Goal: Information Seeking & Learning: Learn about a topic

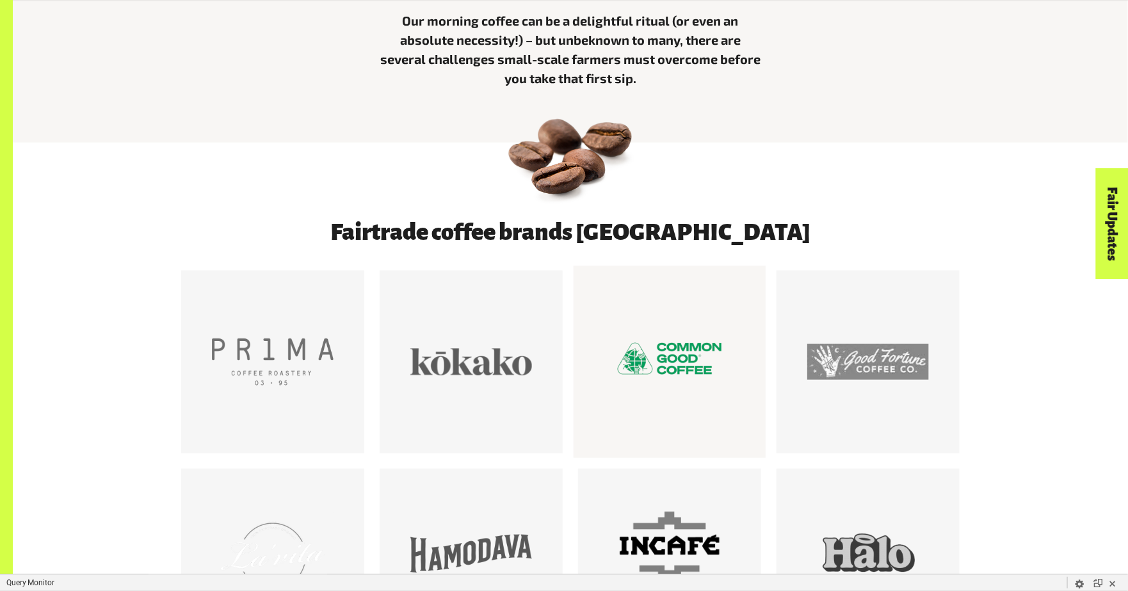
scroll to position [726, 0]
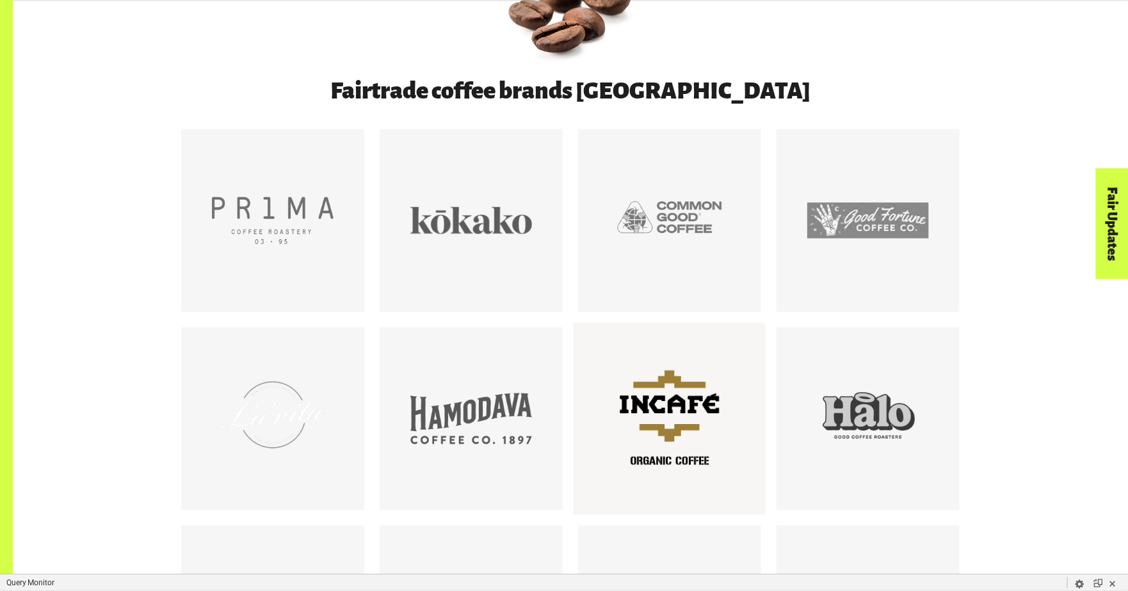
click at [700, 411] on div at bounding box center [670, 419] width 122 height 122
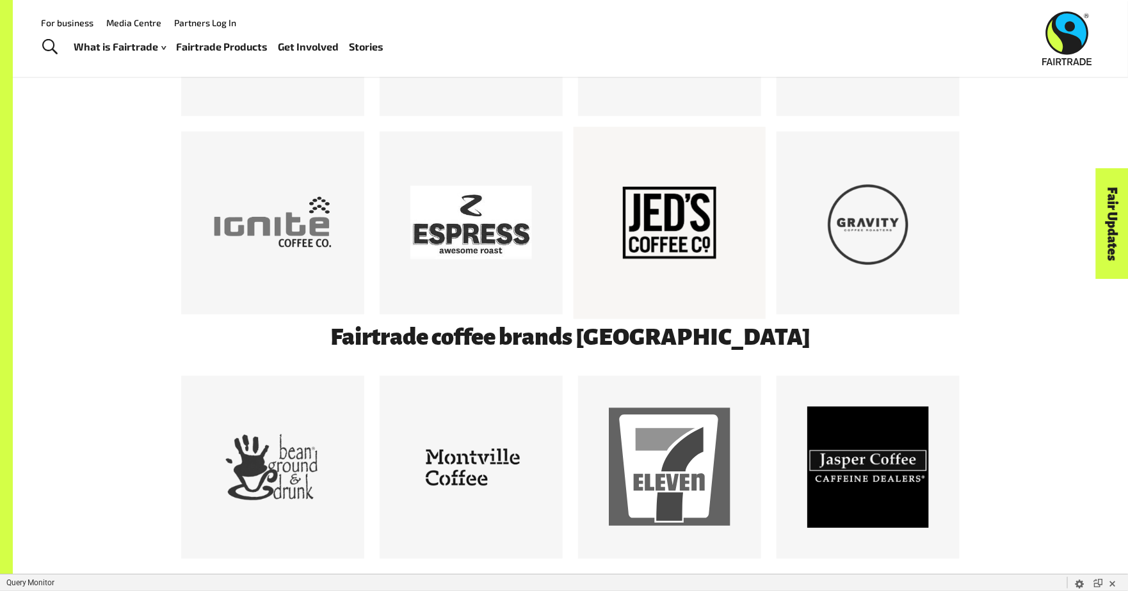
scroll to position [1114, 0]
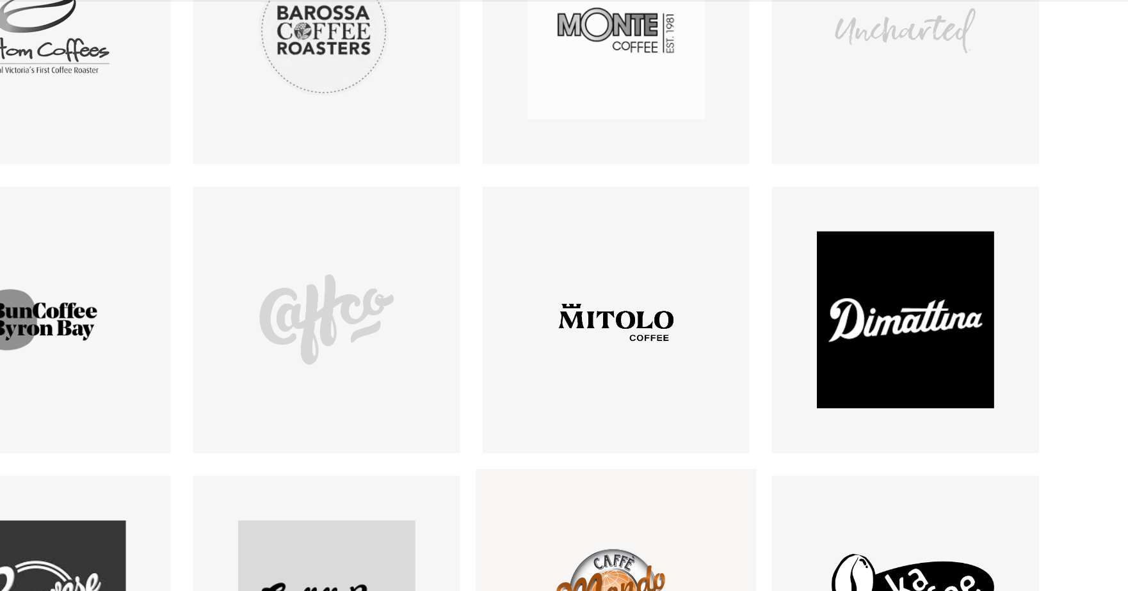
scroll to position [1803, 0]
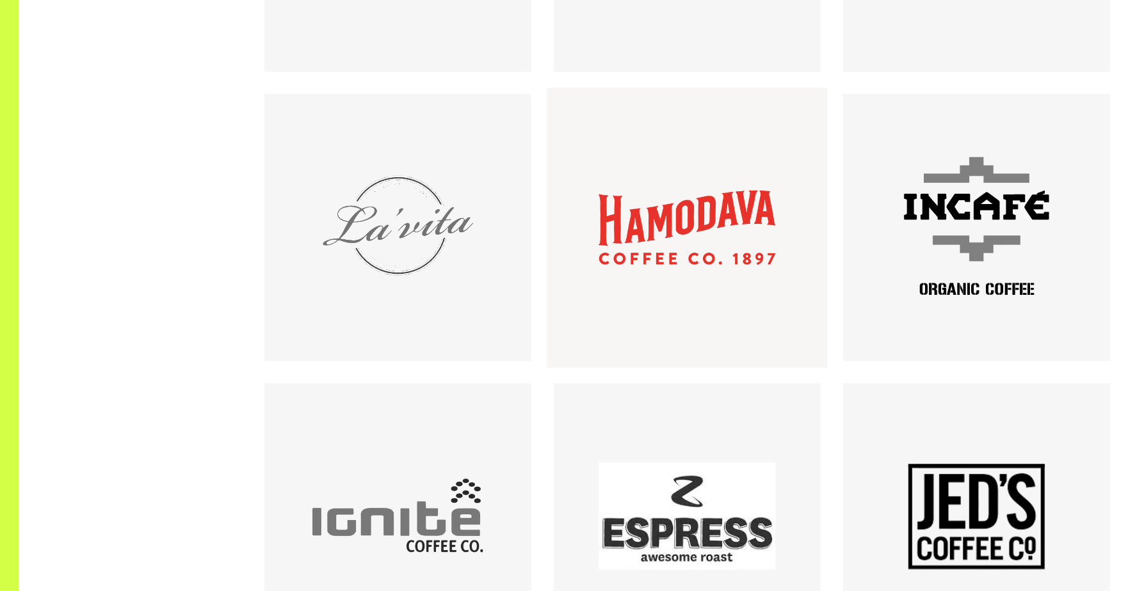
scroll to position [754, 0]
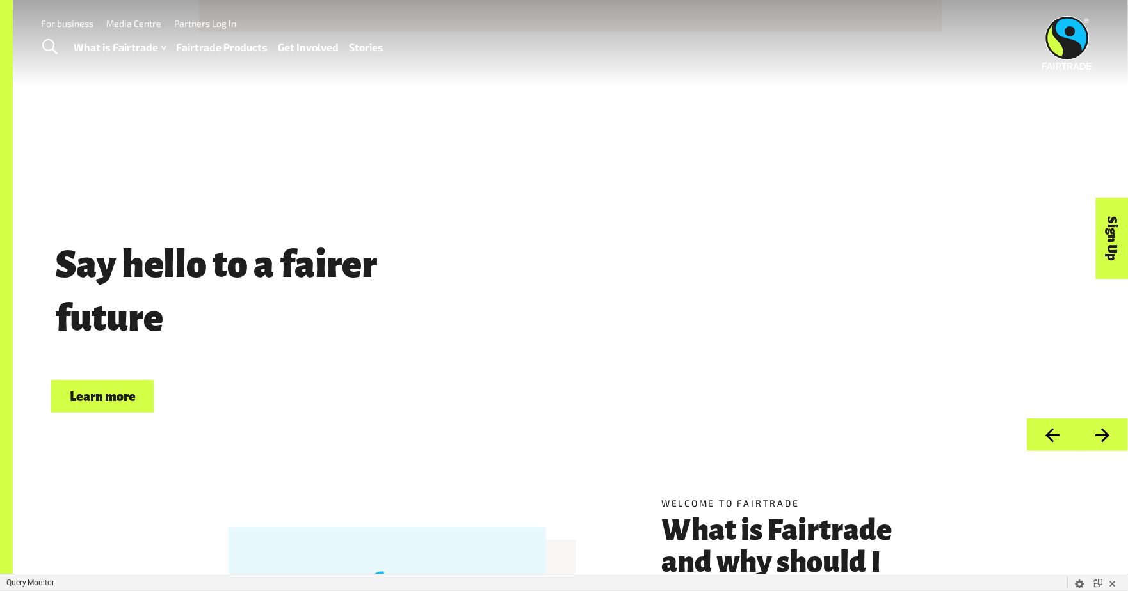
click at [230, 49] on link "Fairtrade Products" at bounding box center [223, 47] width 92 height 19
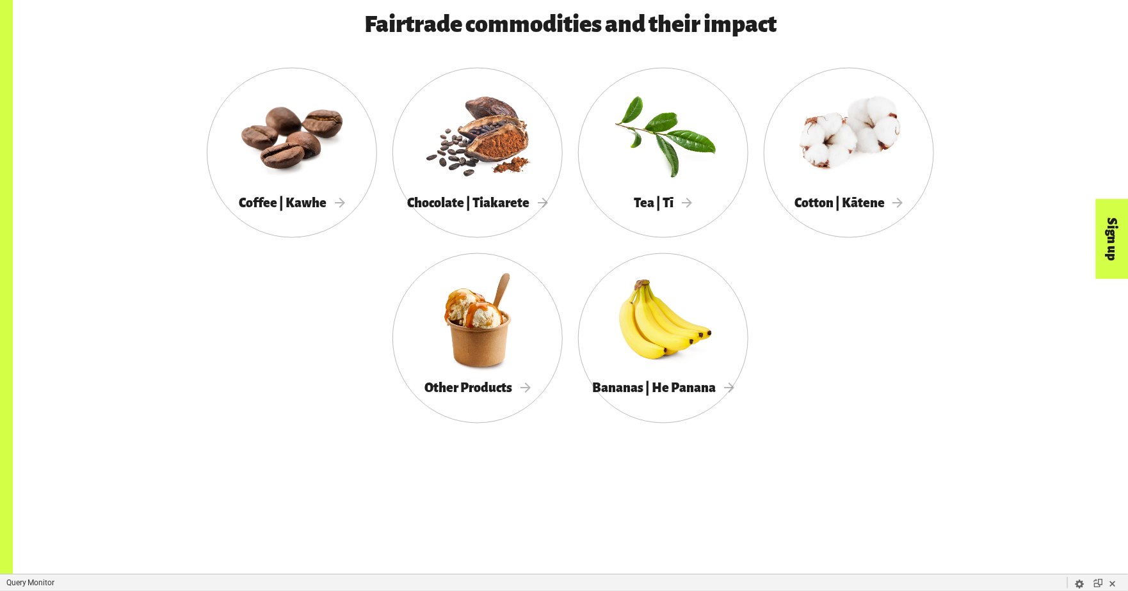
scroll to position [808, 0]
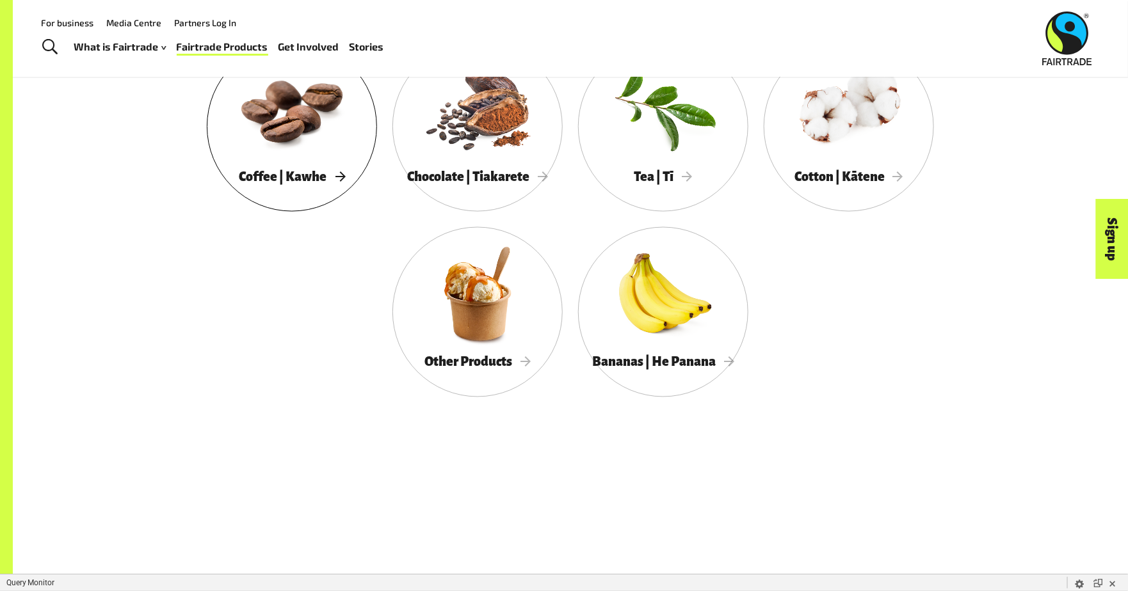
click at [291, 164] on div at bounding box center [292, 108] width 170 height 111
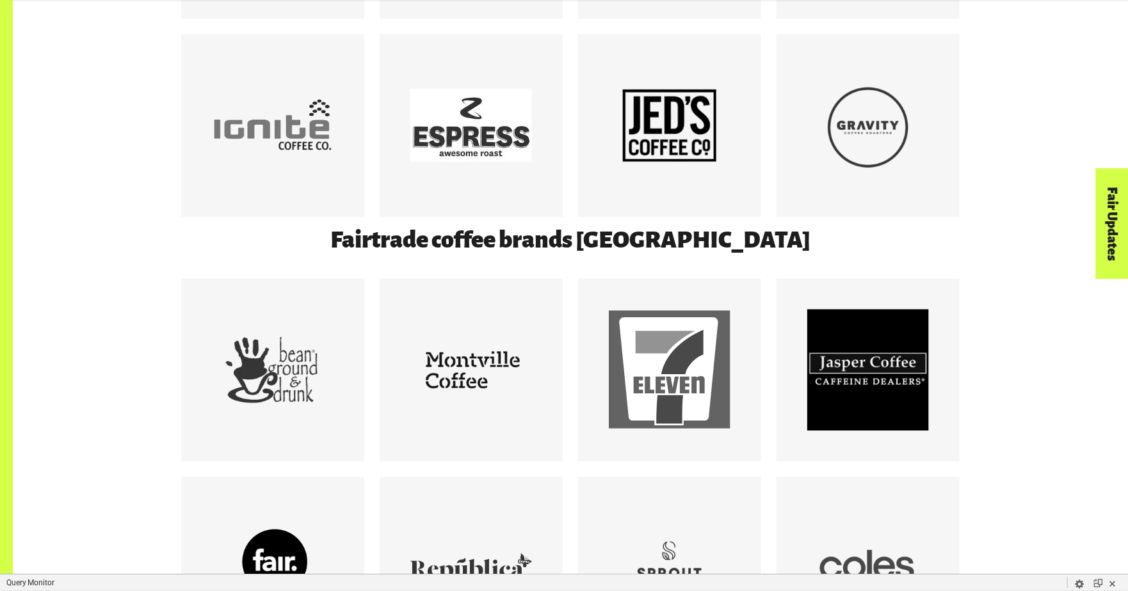
scroll to position [1387, 0]
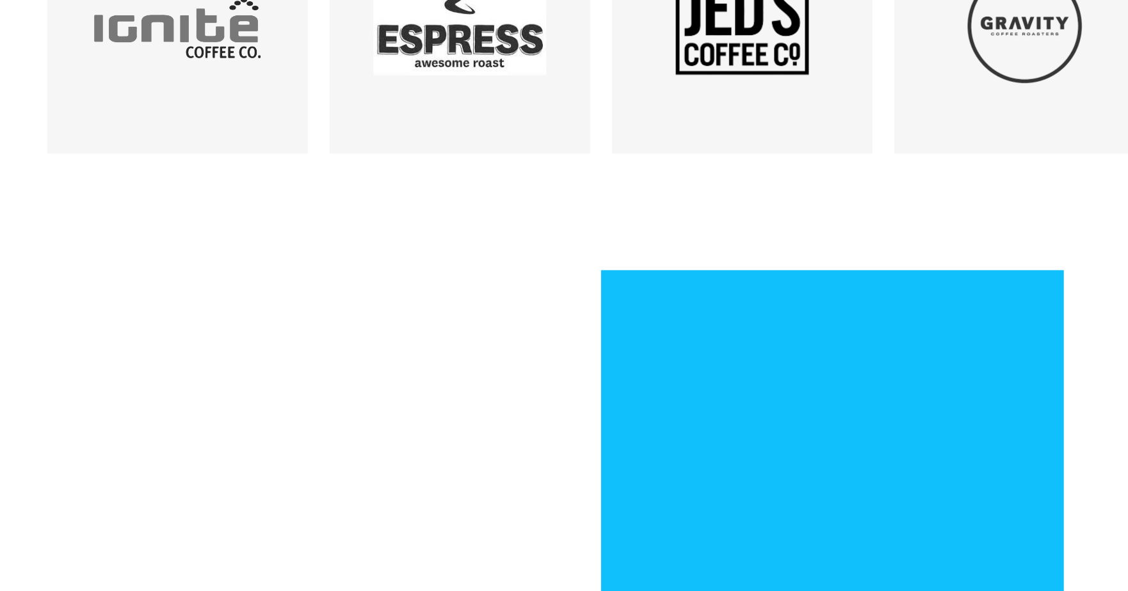
scroll to position [1140, 0]
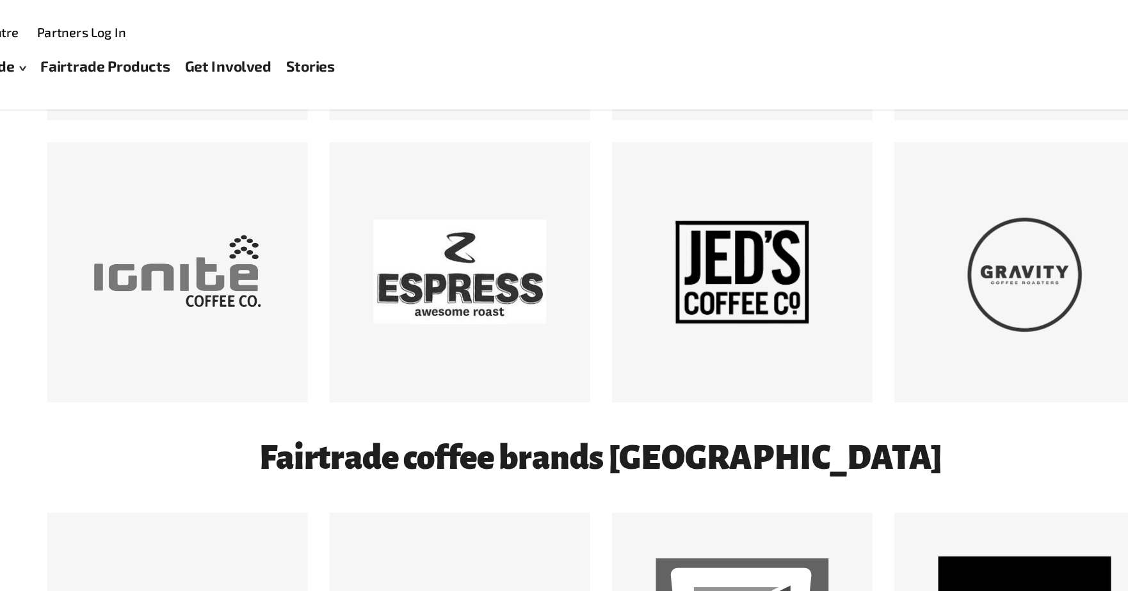
scroll to position [1150, 0]
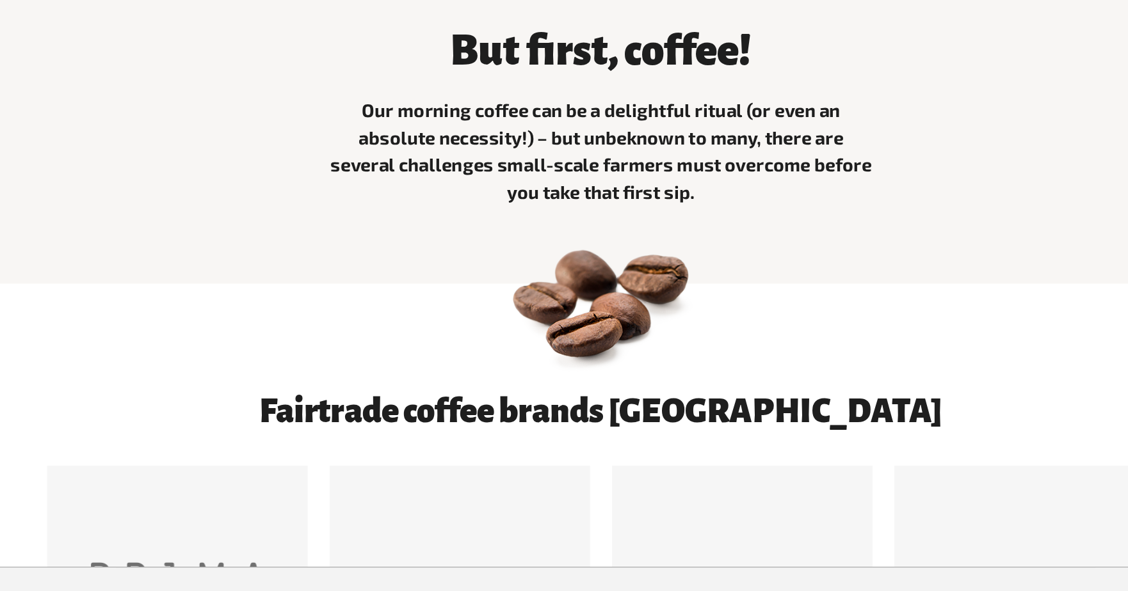
scroll to position [367, 0]
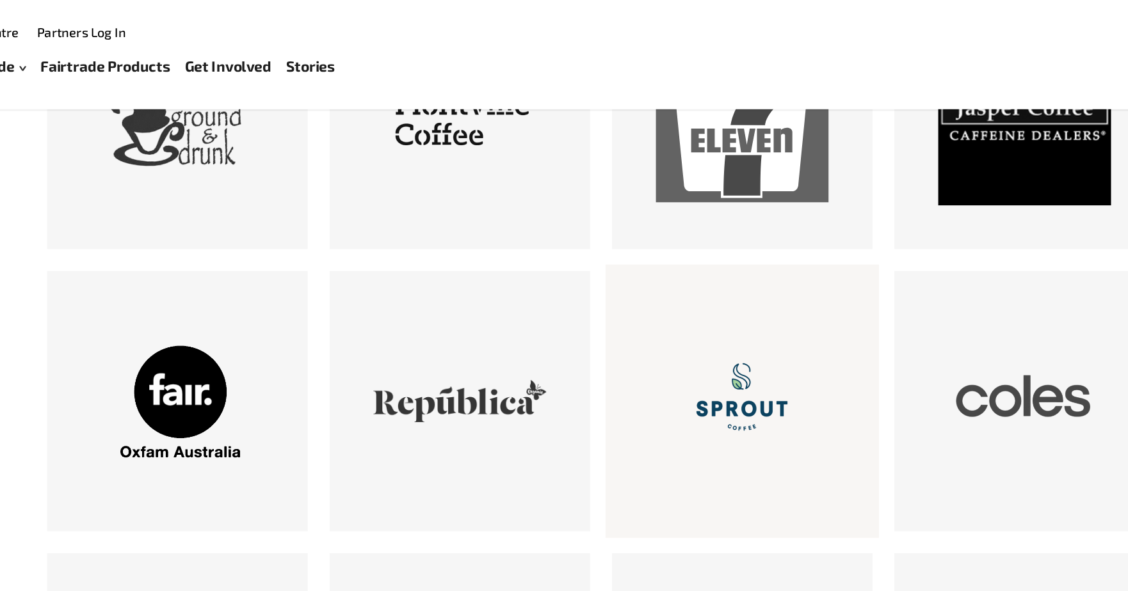
scroll to position [1442, 0]
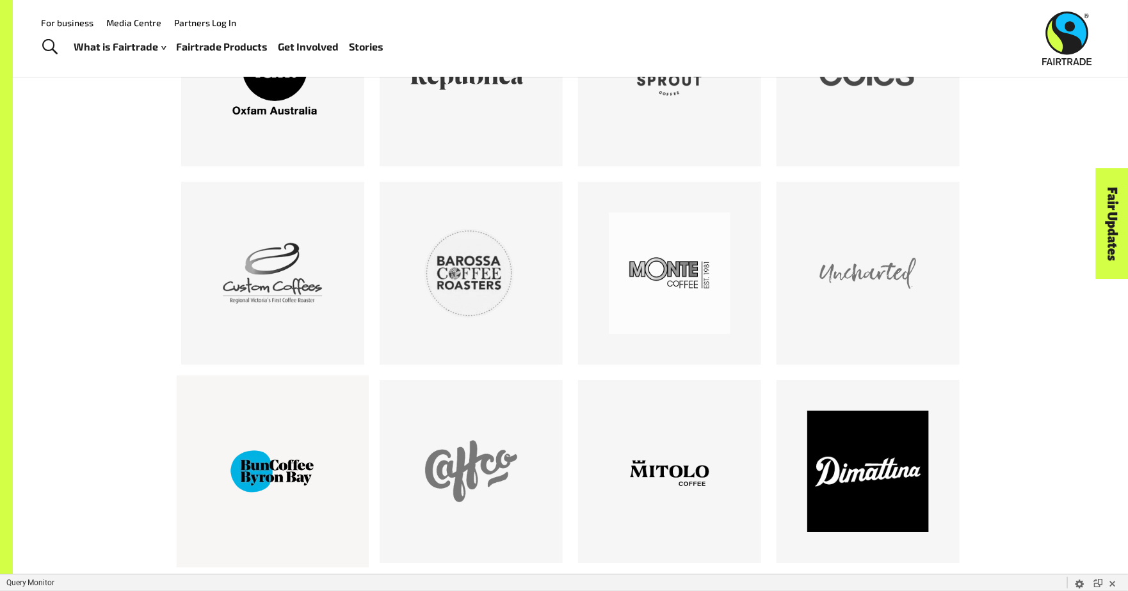
scroll to position [1738, 0]
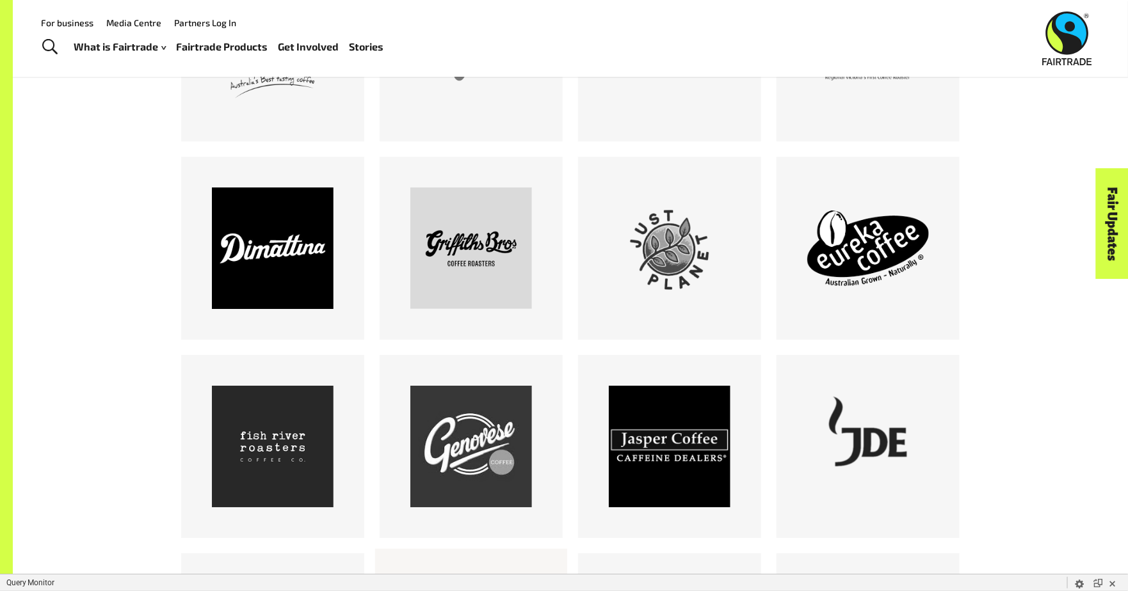
scroll to position [1831, 0]
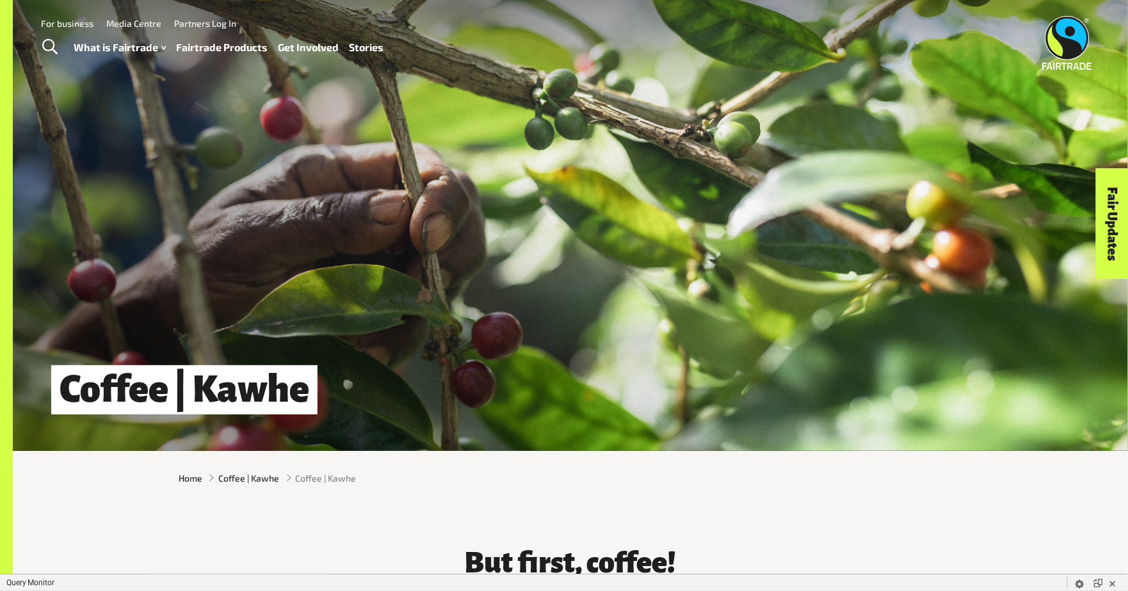
click at [239, 44] on link "Fairtrade Products" at bounding box center [223, 47] width 92 height 19
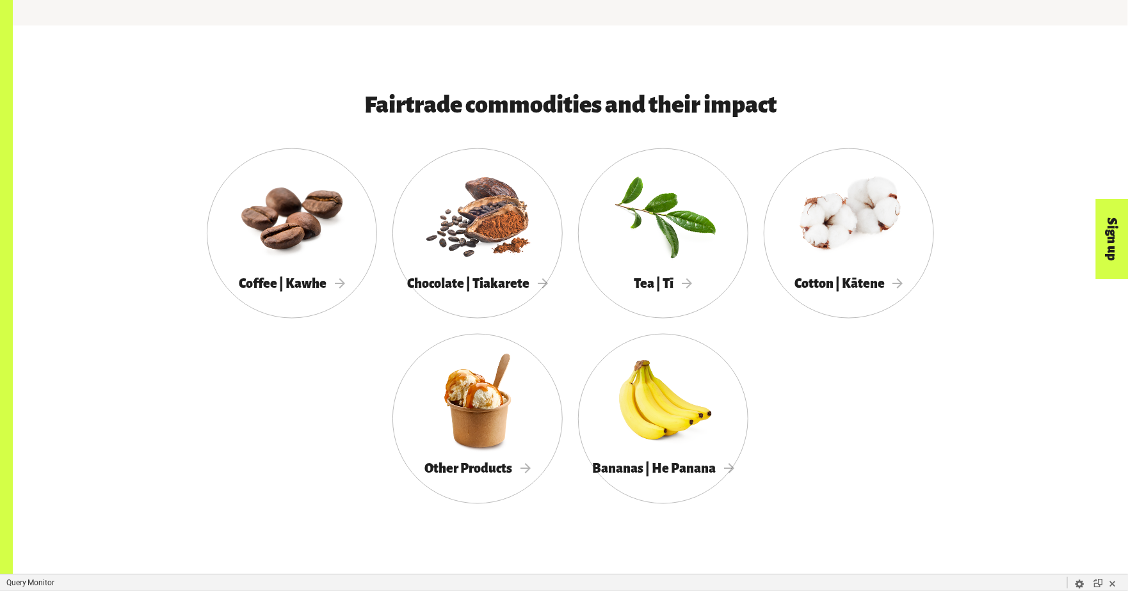
scroll to position [708, 0]
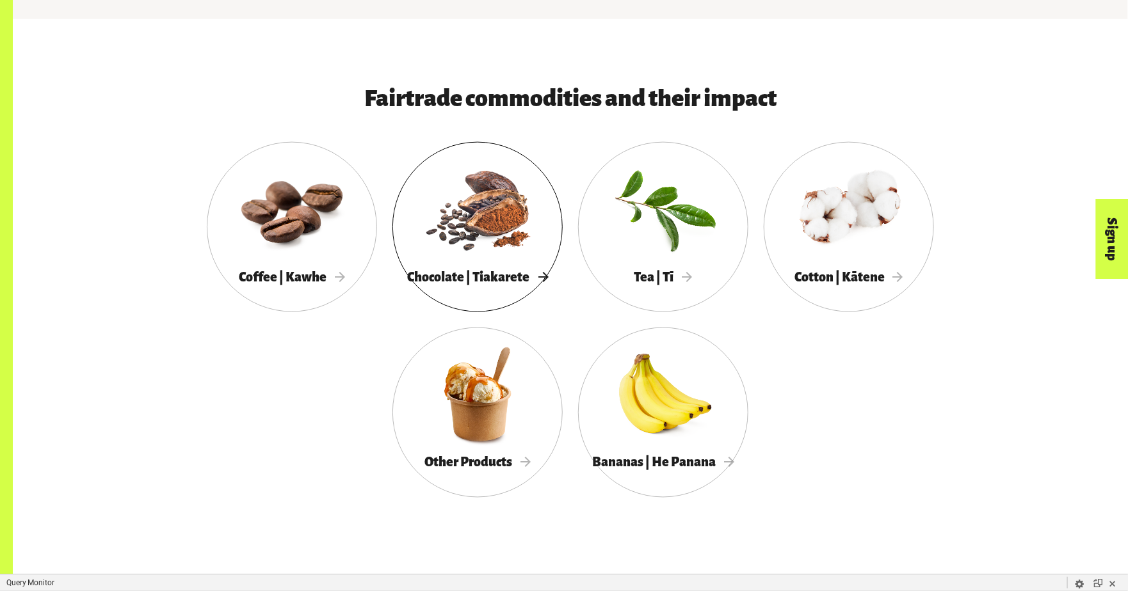
click at [464, 248] on div at bounding box center [477, 209] width 170 height 111
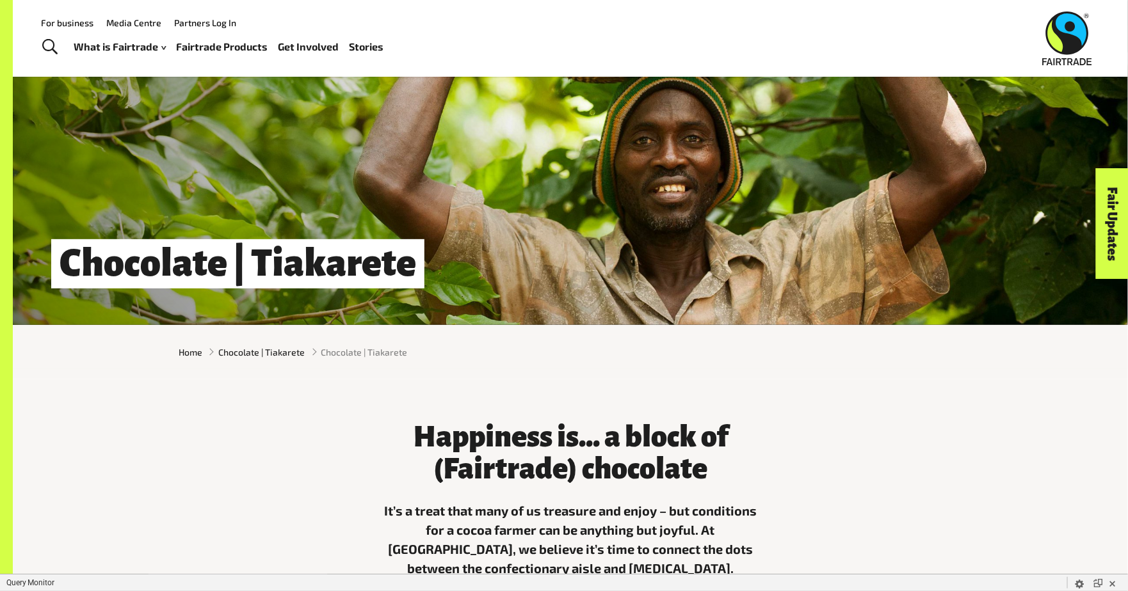
scroll to position [127, 0]
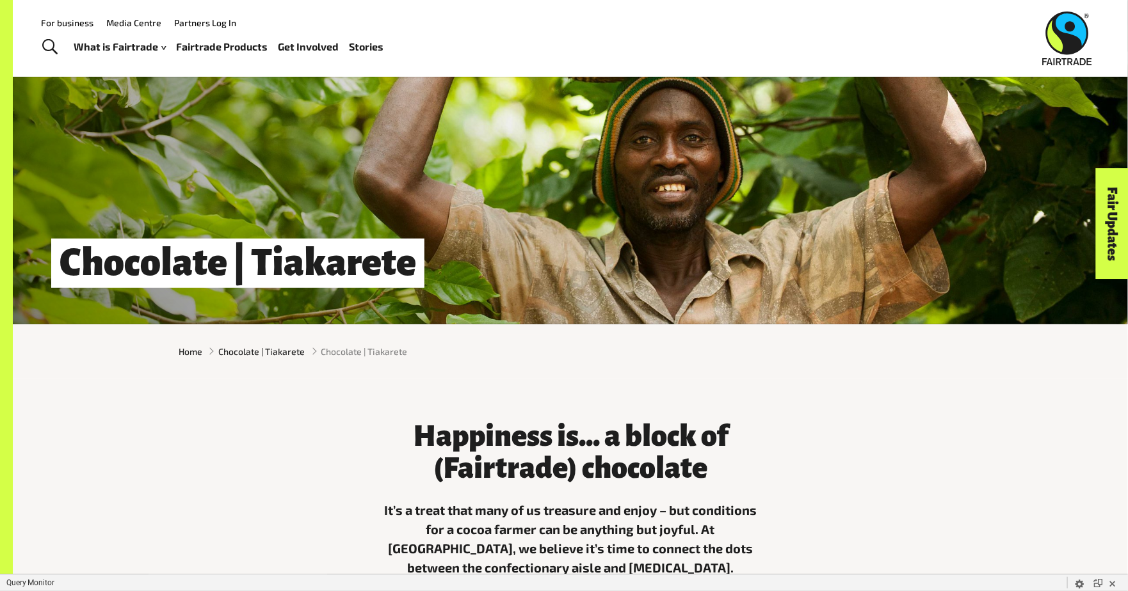
click at [177, 358] on div "Home Chocolate | Tiakarete Chocolate | Tiakarete" at bounding box center [570, 351] width 799 height 13
click at [184, 358] on span "Home" at bounding box center [191, 351] width 24 height 13
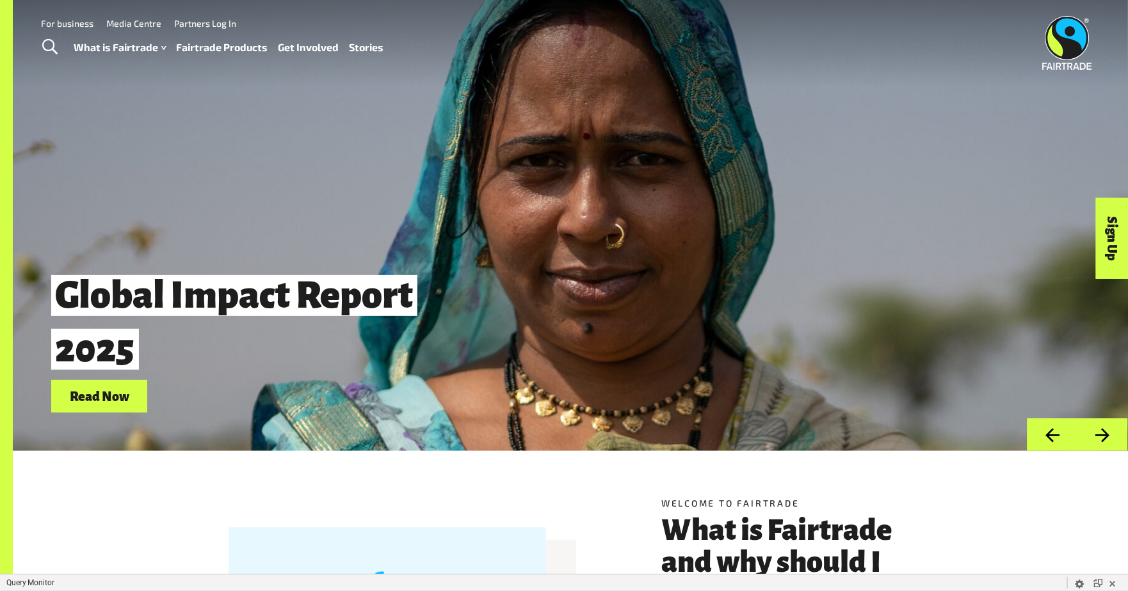
click at [232, 41] on link "Fairtrade Products" at bounding box center [223, 47] width 92 height 19
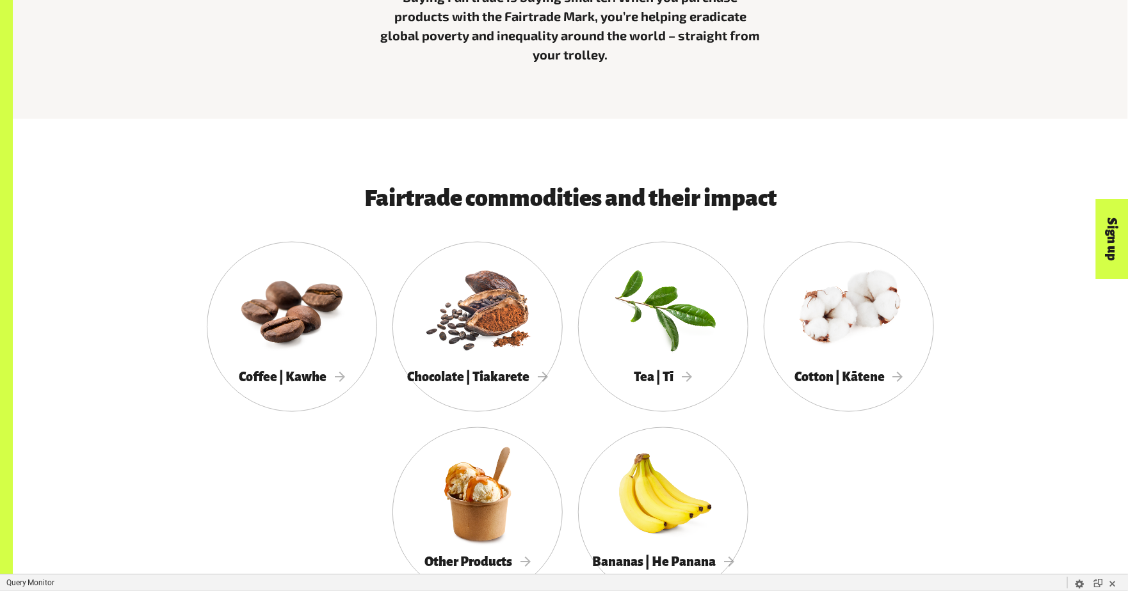
scroll to position [715, 0]
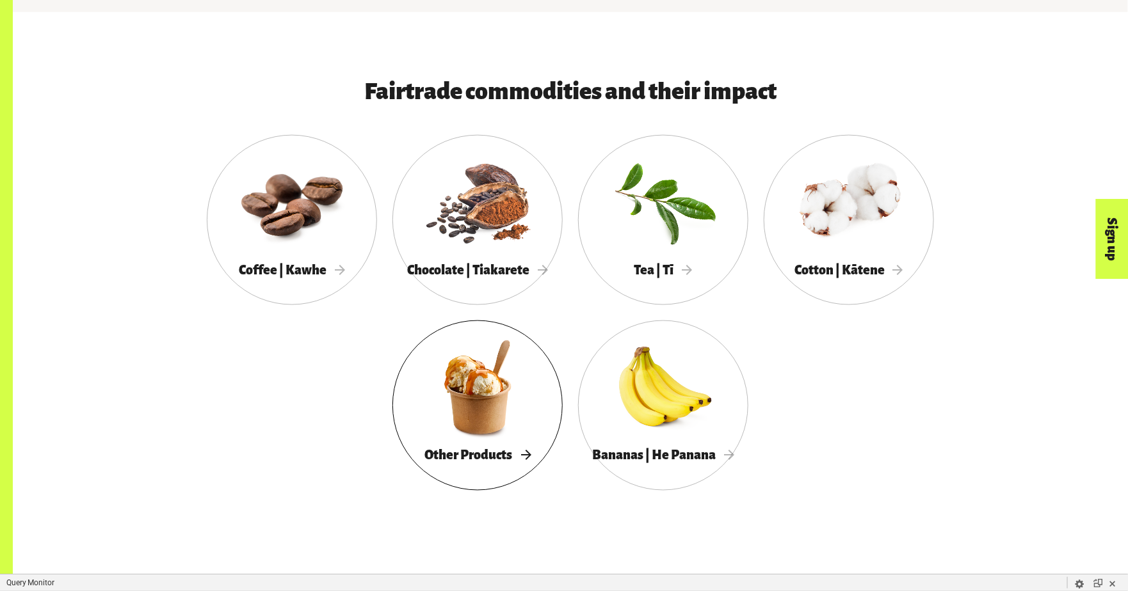
click at [446, 424] on div at bounding box center [477, 387] width 170 height 111
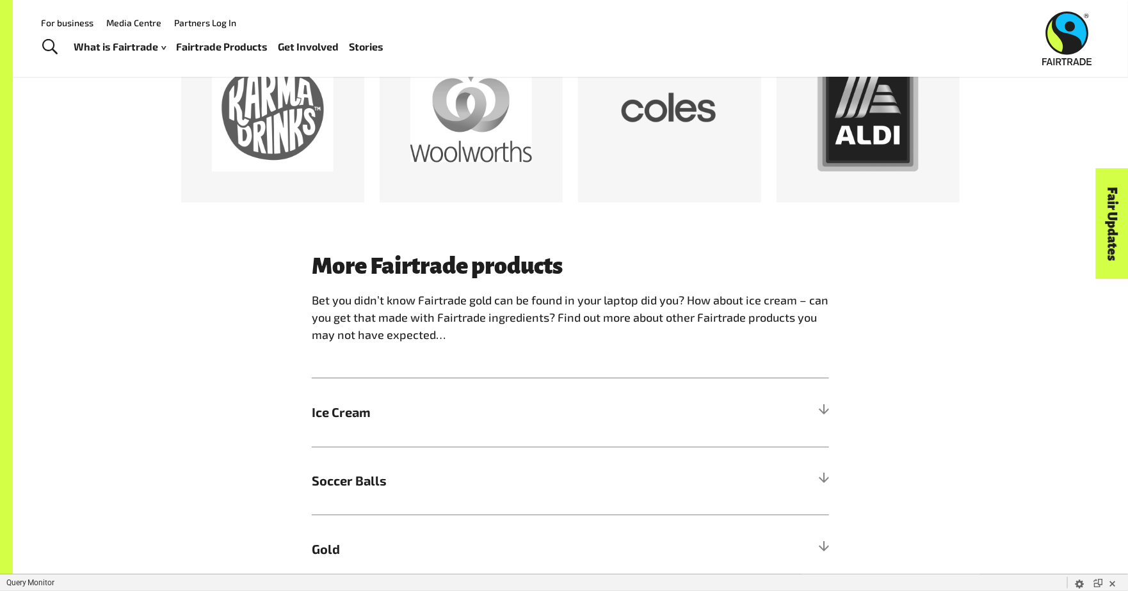
scroll to position [685, 0]
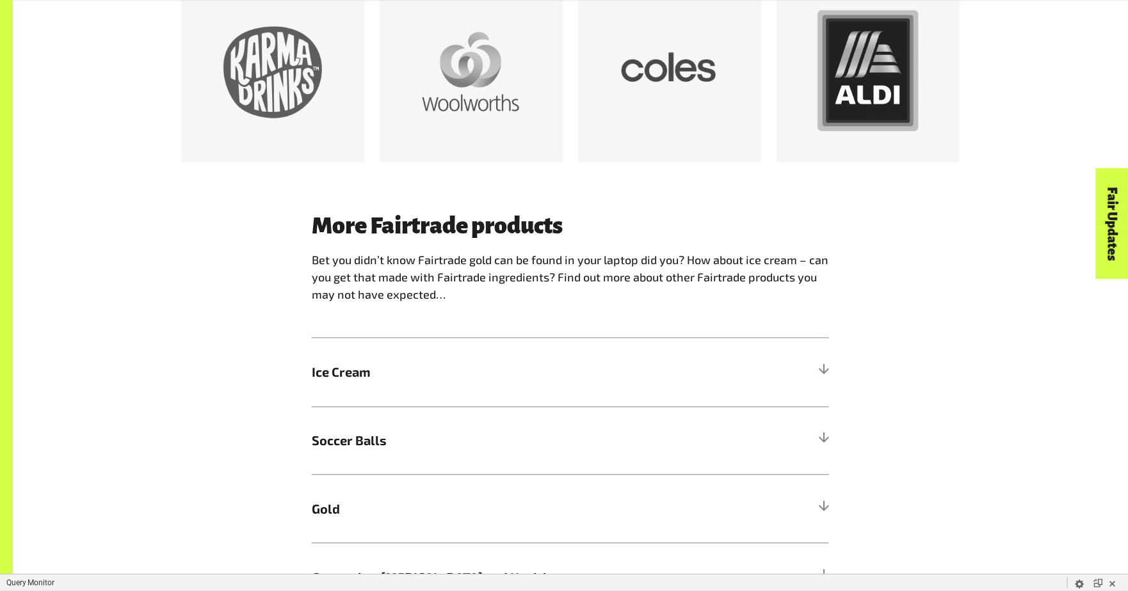
scroll to position [952, 0]
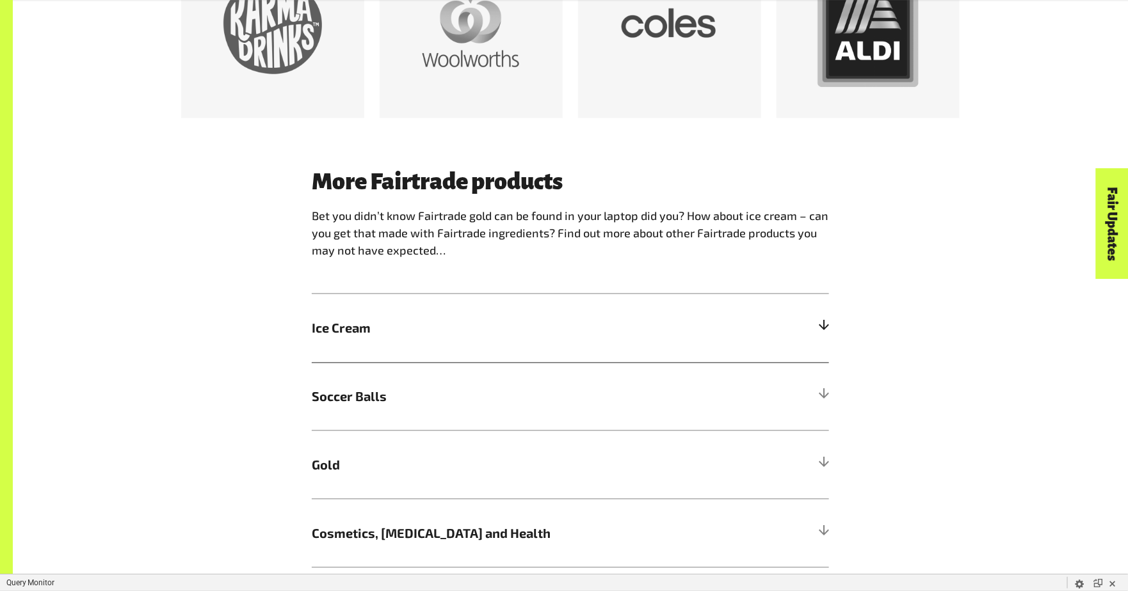
click at [686, 347] on h5 "Ice Cream" at bounding box center [570, 328] width 517 height 68
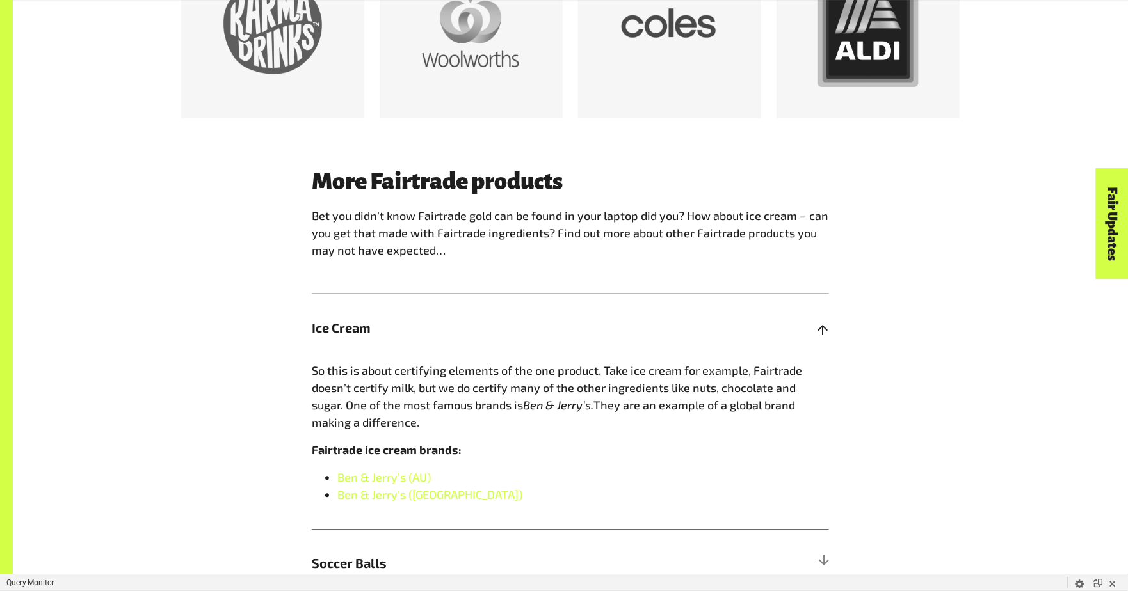
click at [686, 347] on h5 "Ice Cream" at bounding box center [570, 328] width 517 height 68
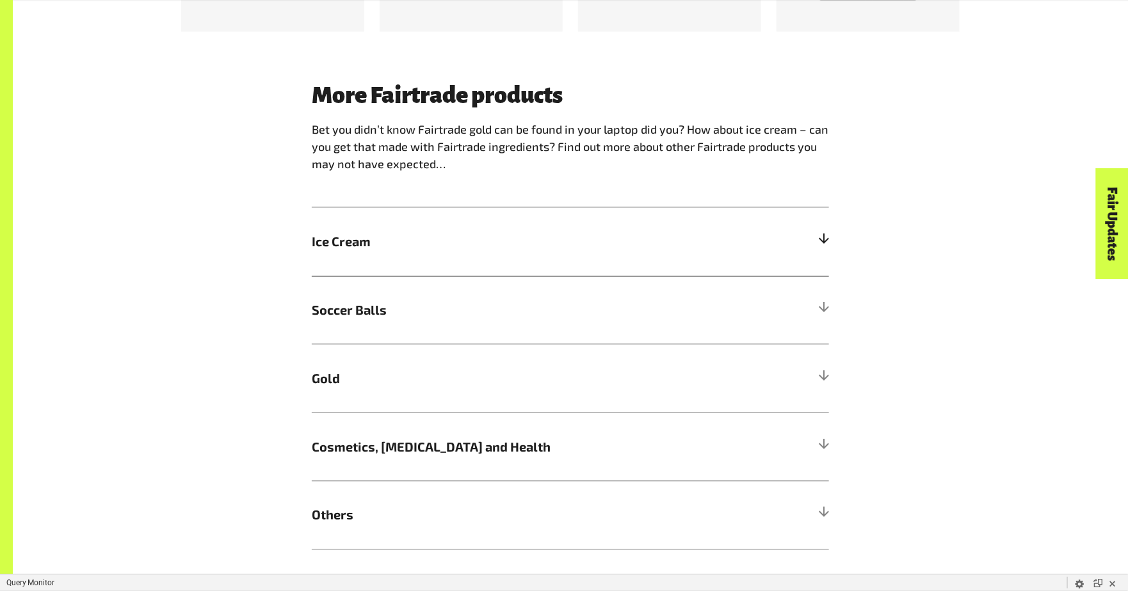
scroll to position [1090, 0]
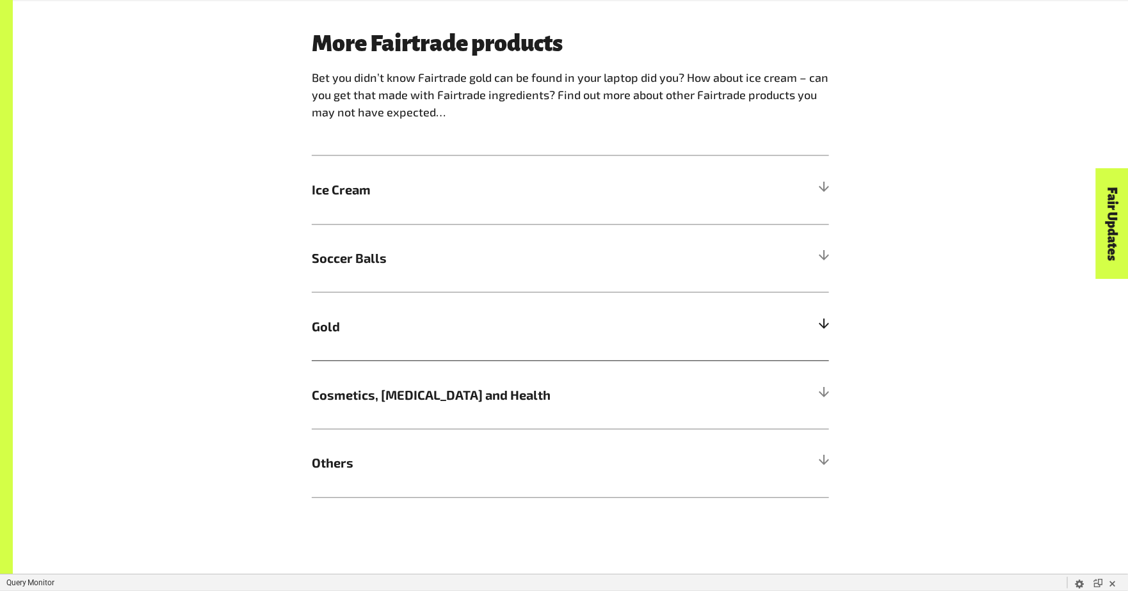
click at [686, 344] on h5 "Gold" at bounding box center [570, 327] width 517 height 68
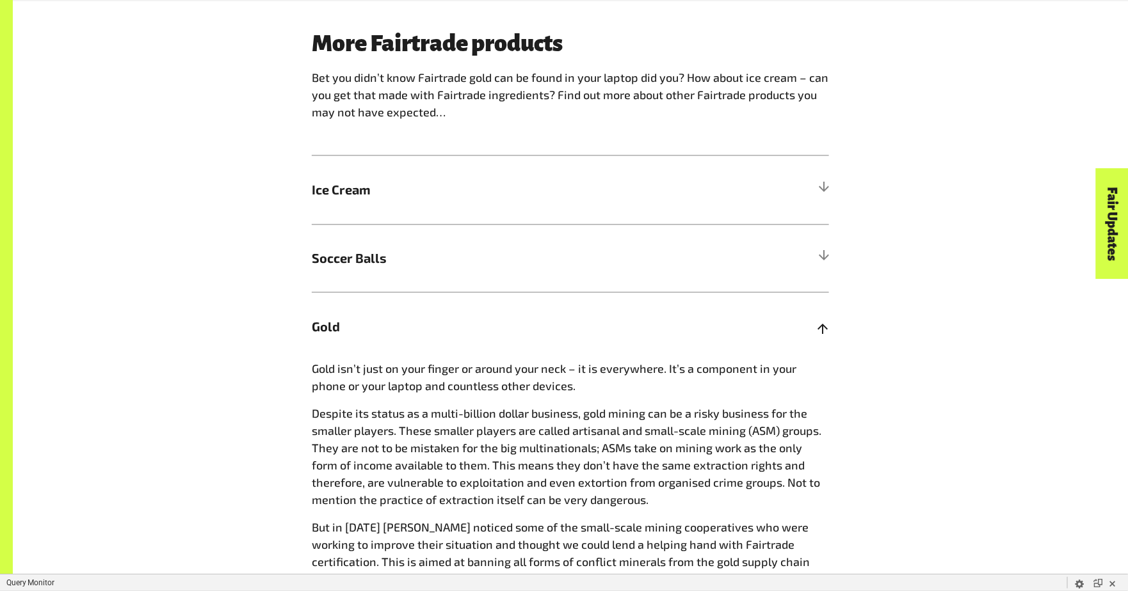
click at [686, 344] on h5 "Gold" at bounding box center [570, 327] width 517 height 68
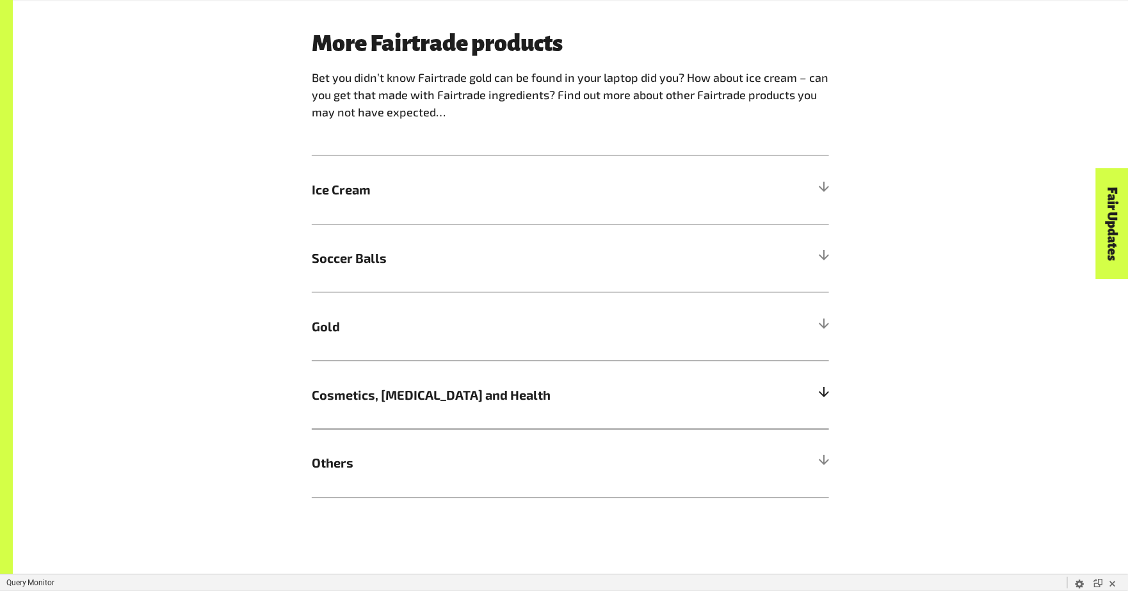
click at [687, 396] on span "Cosmetics, [MEDICAL_DATA] and Health" at bounding box center [506, 395] width 388 height 19
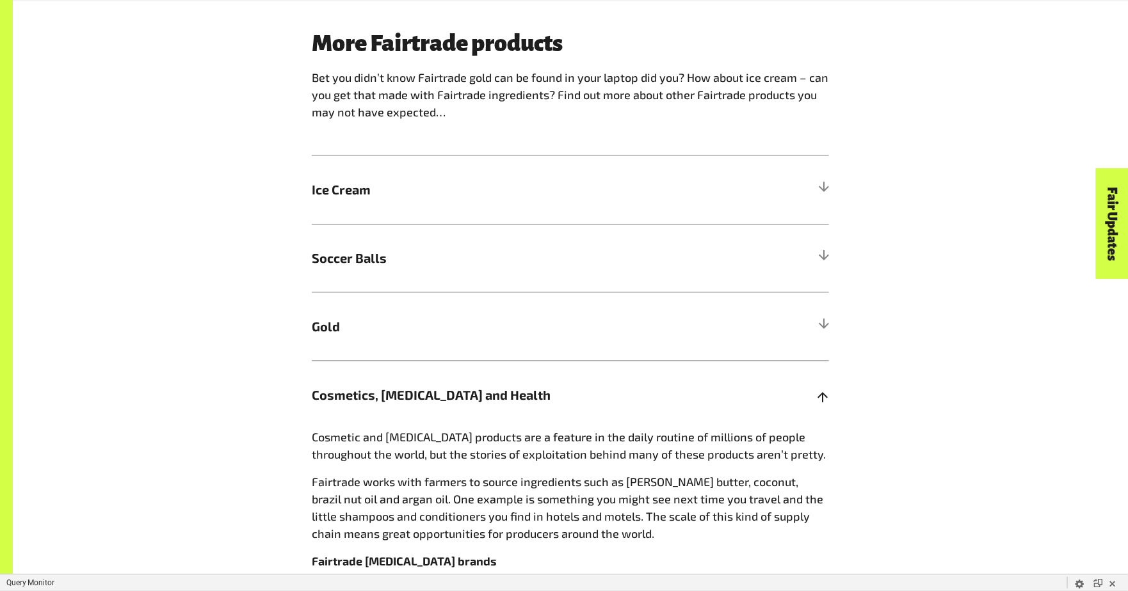
click at [687, 396] on span "Cosmetics, [MEDICAL_DATA] and Health" at bounding box center [506, 395] width 388 height 19
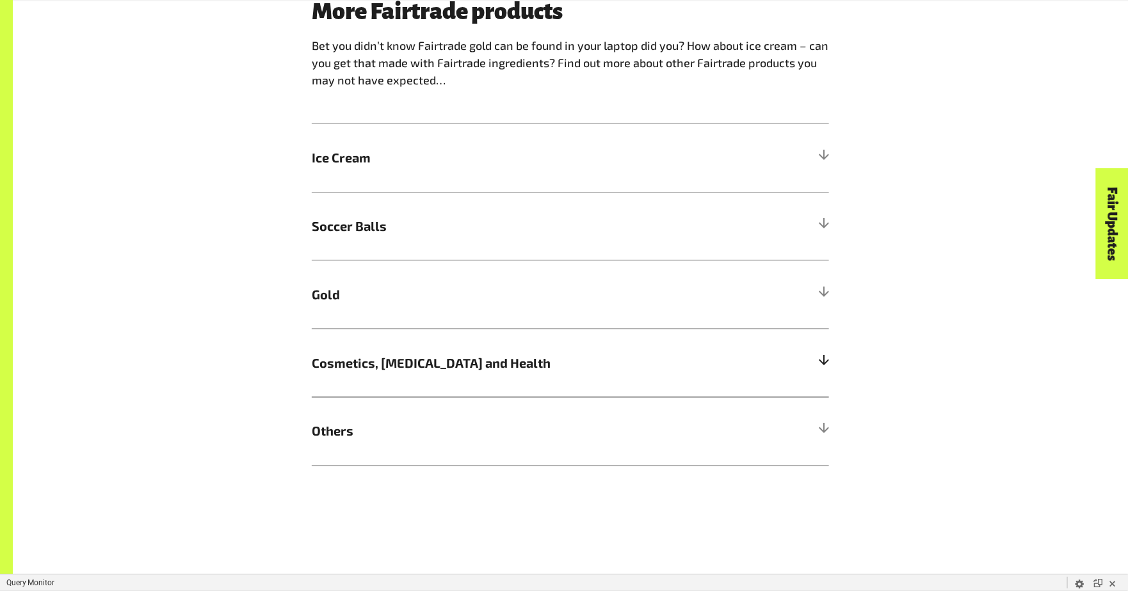
scroll to position [1194, 0]
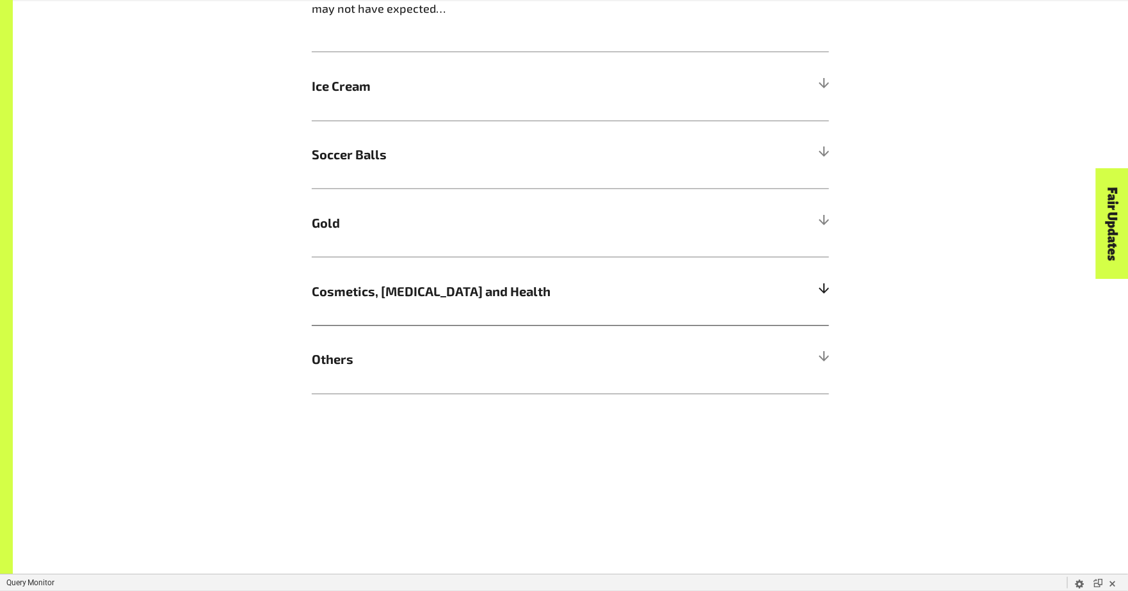
click at [687, 394] on h5 "Others" at bounding box center [570, 359] width 517 height 68
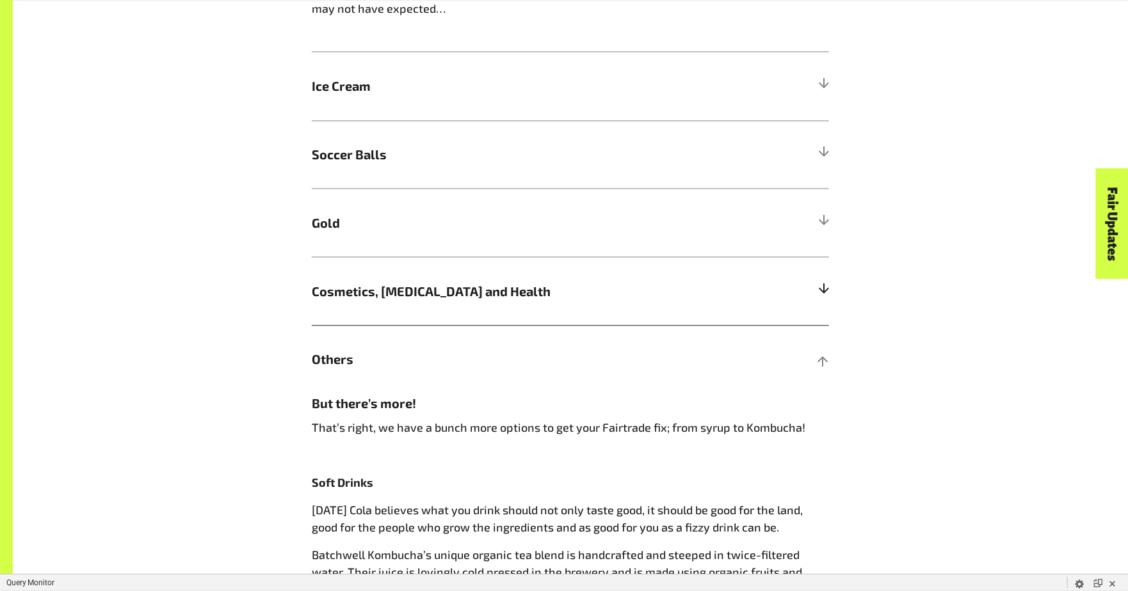
click at [687, 394] on h5 "Others" at bounding box center [570, 359] width 517 height 68
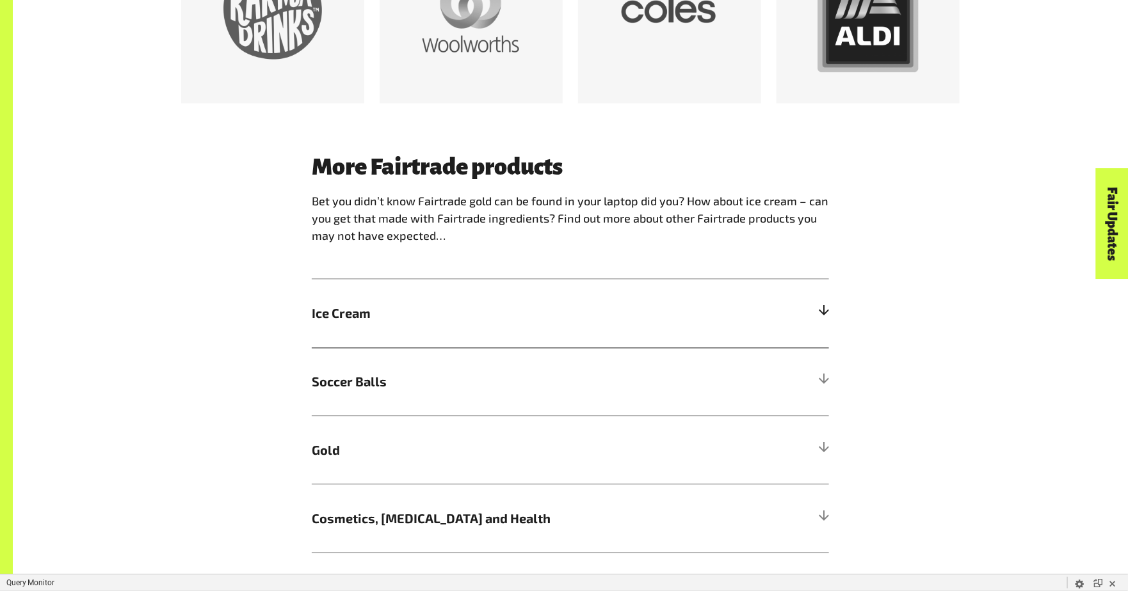
scroll to position [1111, 0]
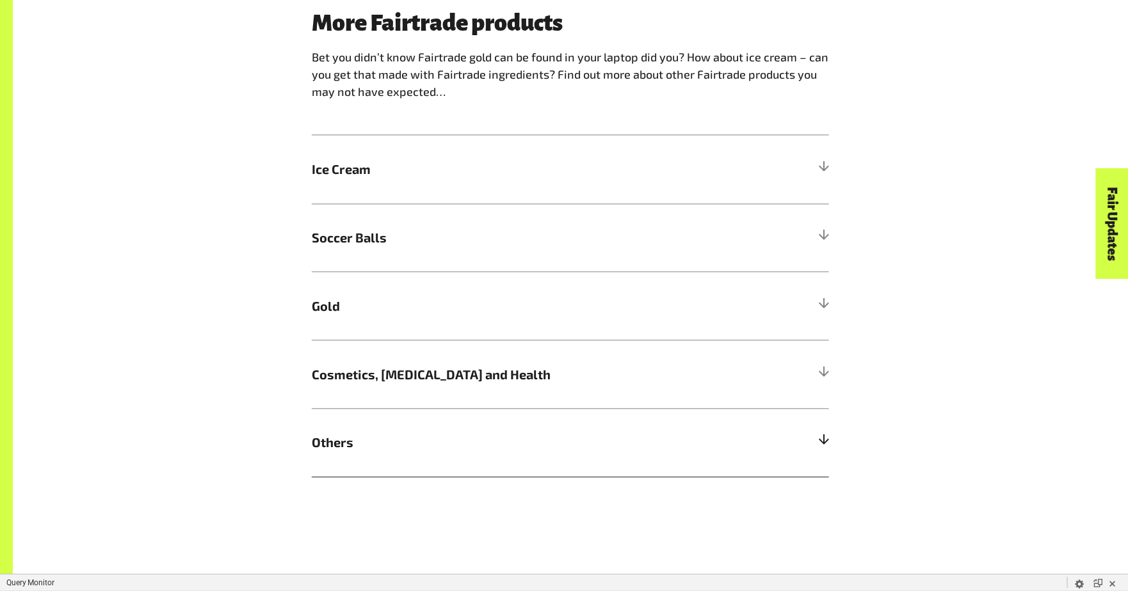
click at [686, 453] on span "Others" at bounding box center [506, 442] width 388 height 19
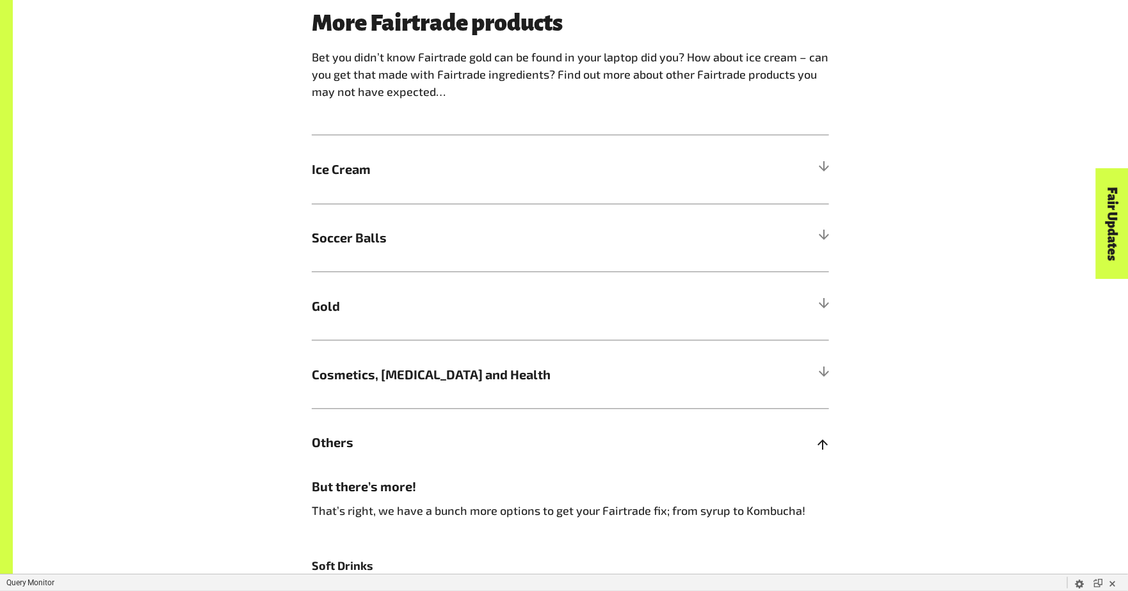
click at [686, 453] on span "Others" at bounding box center [506, 442] width 388 height 19
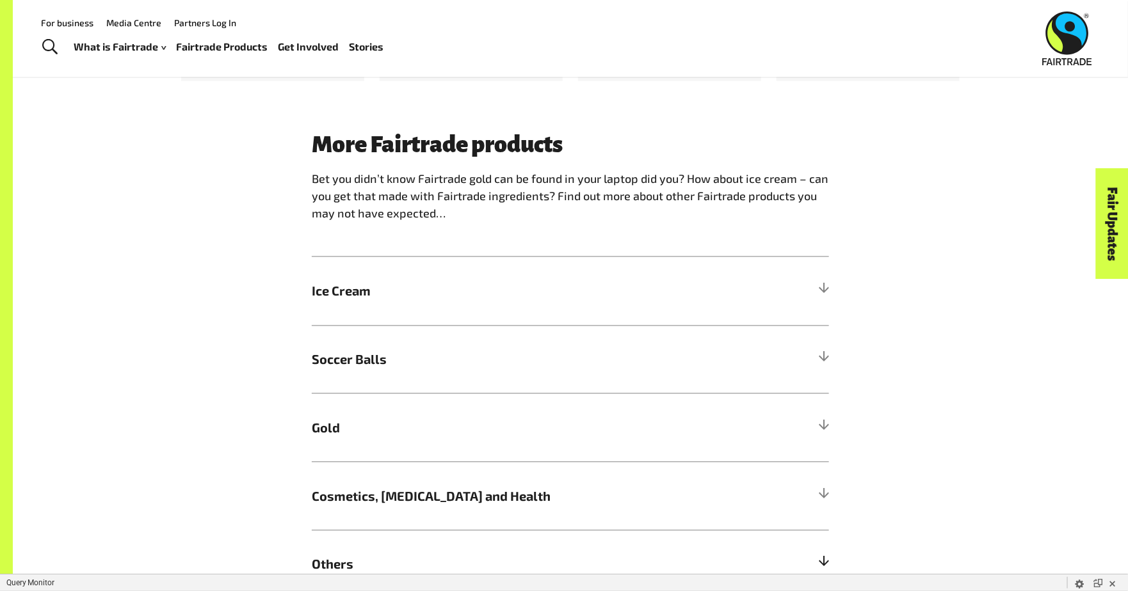
scroll to position [970, 0]
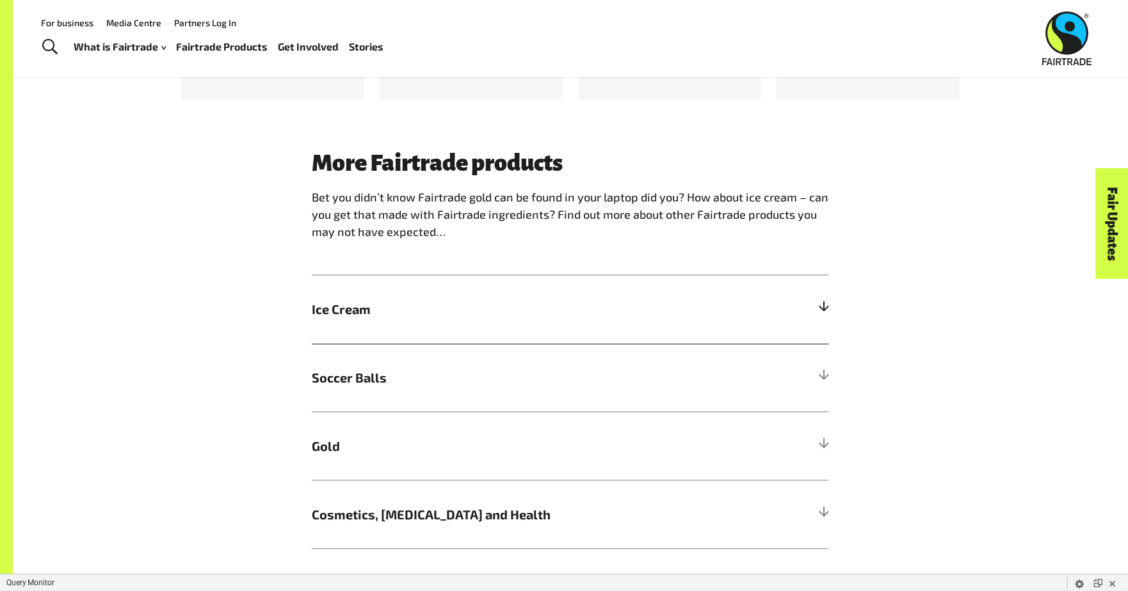
click at [655, 319] on span "Ice Cream" at bounding box center [506, 309] width 388 height 19
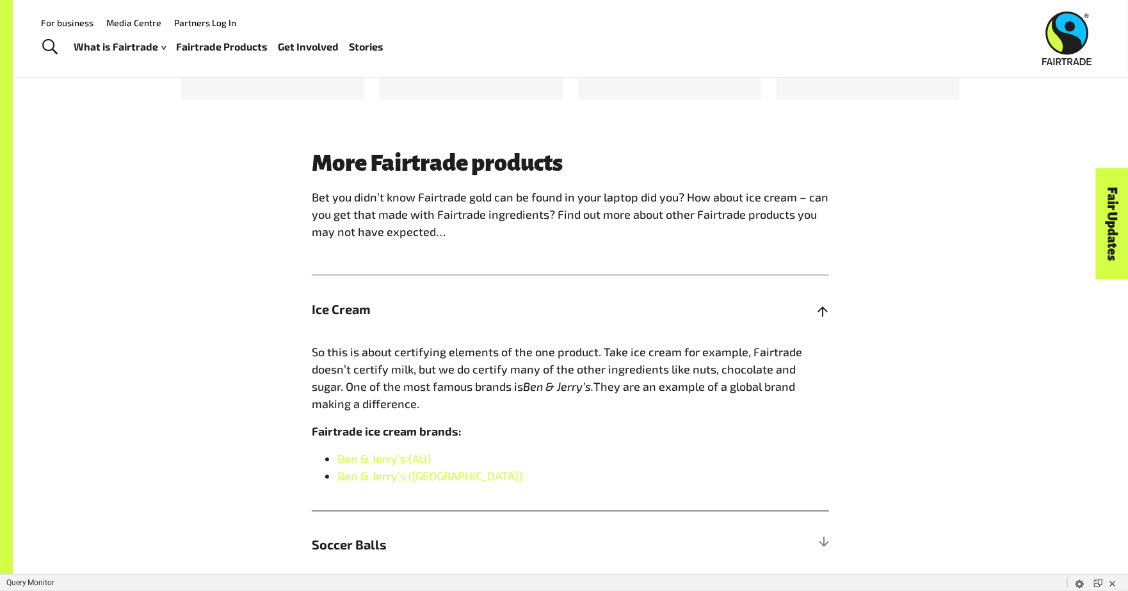
click at [655, 319] on span "Ice Cream" at bounding box center [506, 309] width 388 height 19
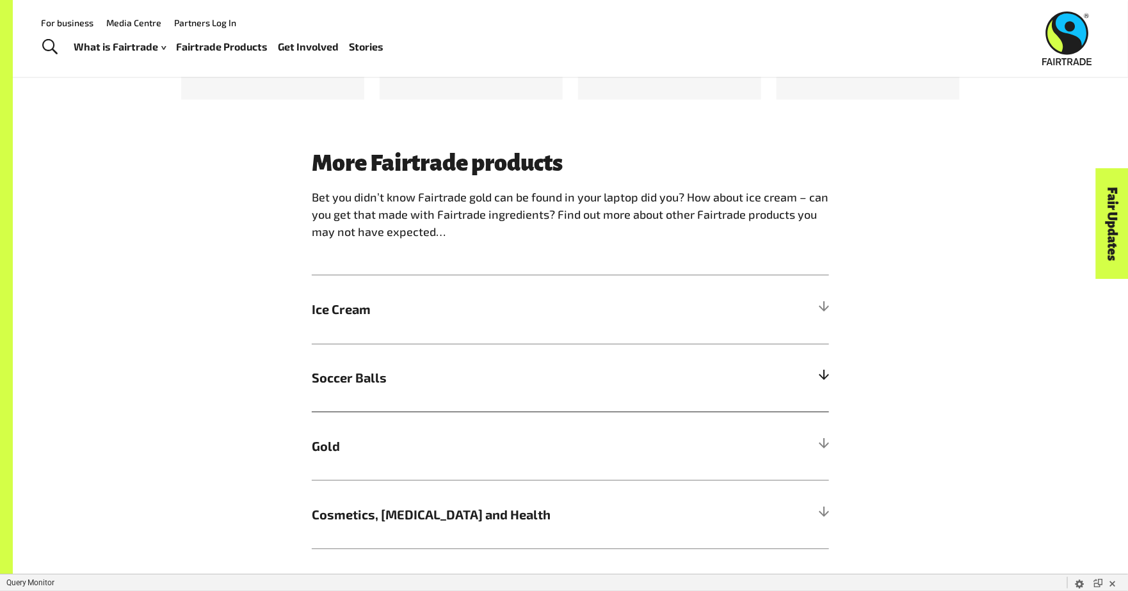
click at [664, 388] on span "Soccer Balls" at bounding box center [506, 378] width 388 height 19
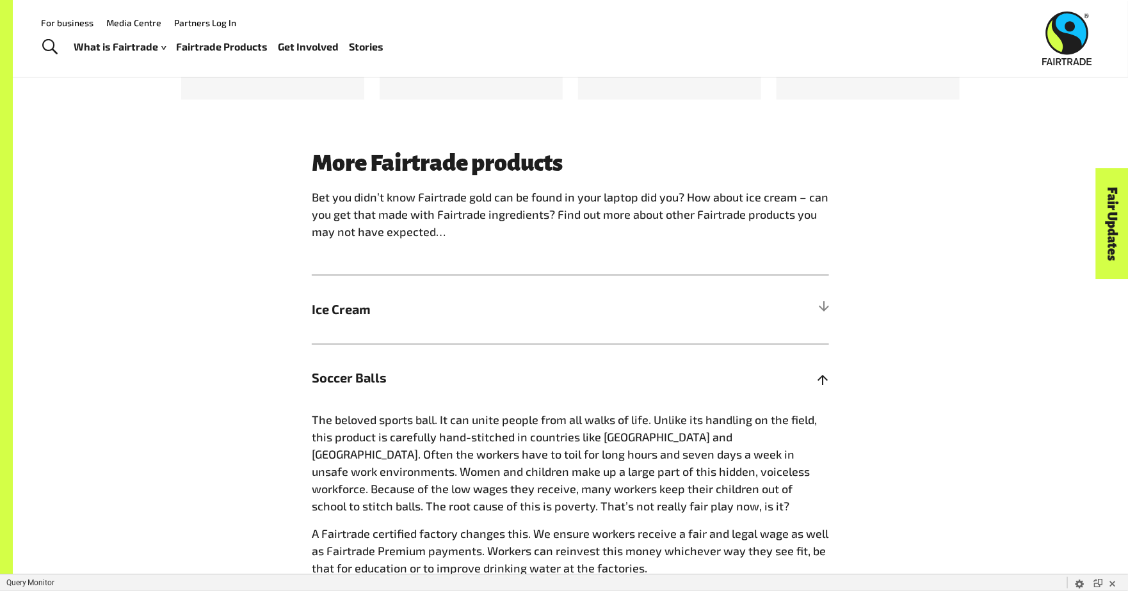
click at [664, 388] on span "Soccer Balls" at bounding box center [506, 378] width 388 height 19
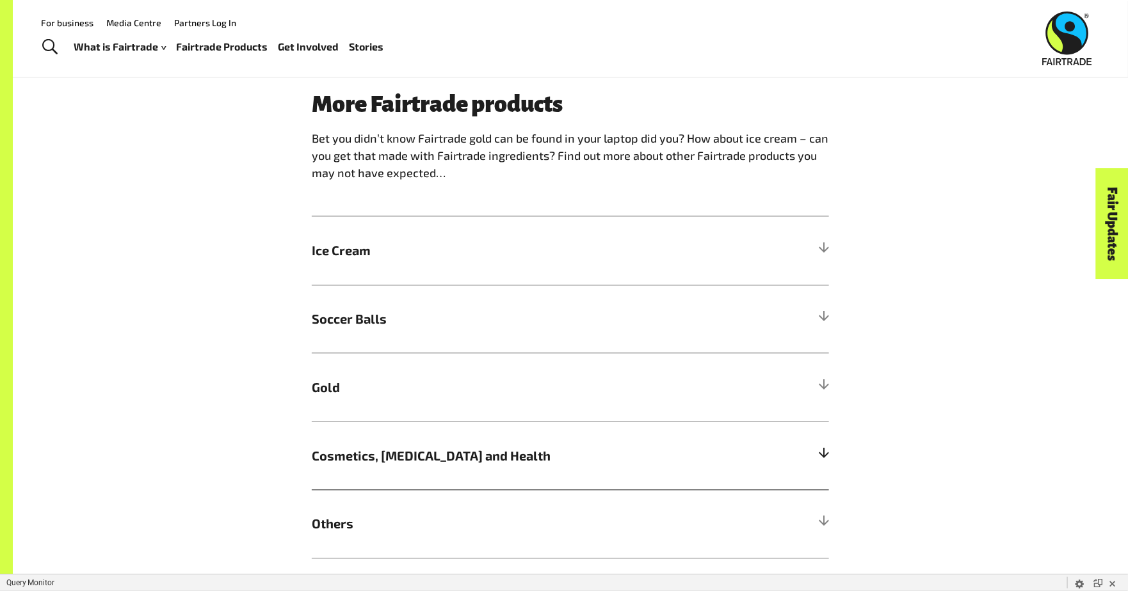
scroll to position [946, 0]
